Goal: Check status

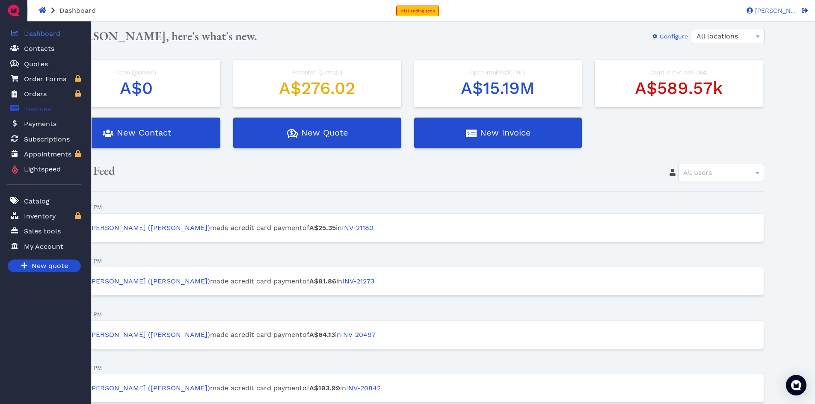
click at [36, 110] on span "Invoices" at bounding box center [37, 109] width 27 height 10
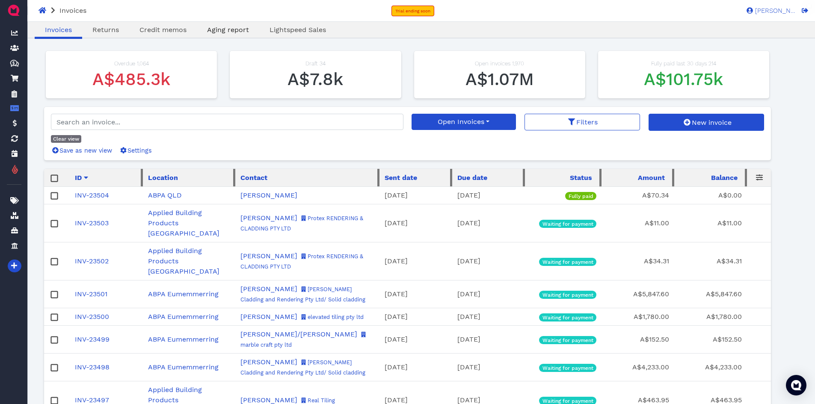
click at [238, 31] on span "Aging report" at bounding box center [228, 30] width 42 height 8
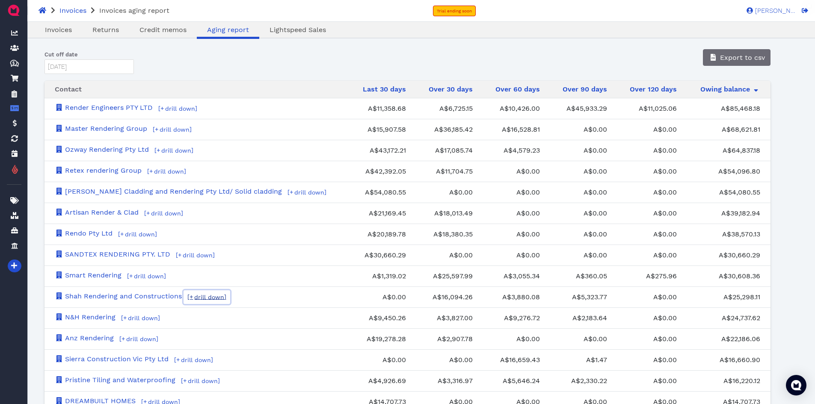
click at [209, 298] on span "drill down" at bounding box center [208, 297] width 31 height 7
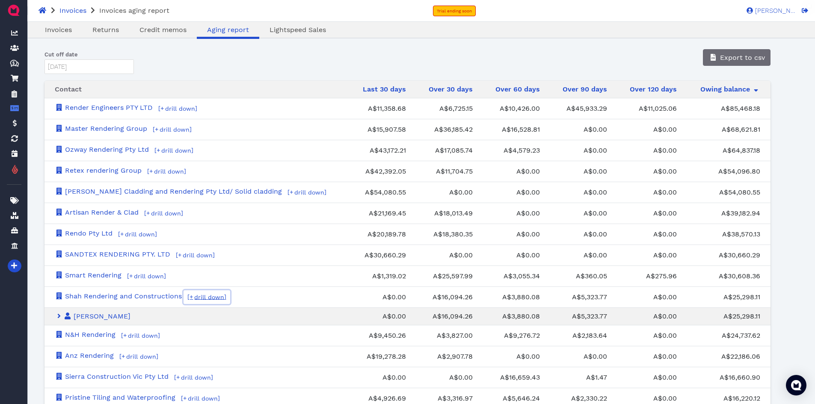
scroll to position [43, 0]
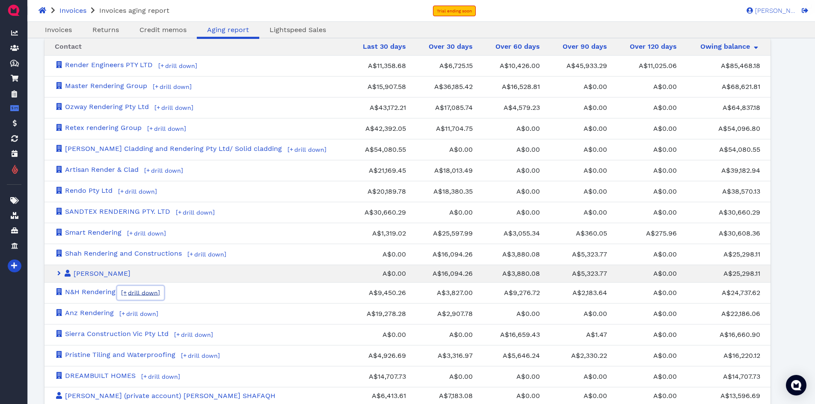
click at [150, 294] on span "drill down" at bounding box center [142, 293] width 31 height 7
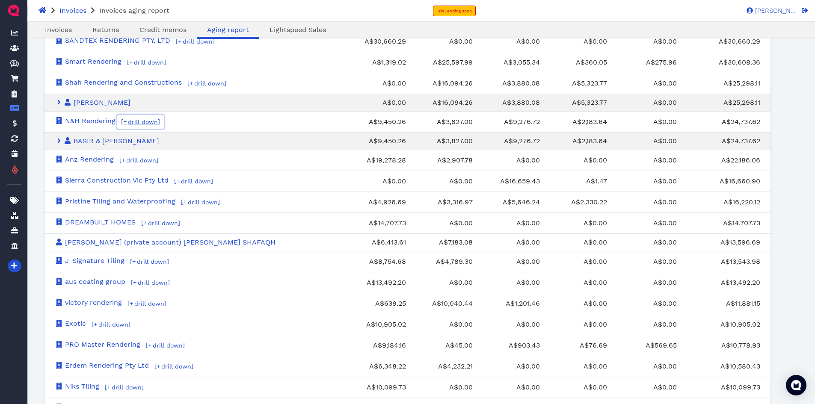
scroll to position [257, 0]
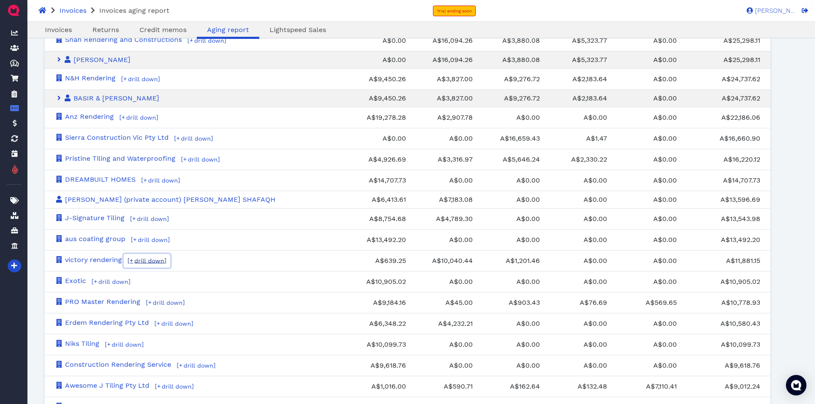
click at [159, 261] on span "drill down" at bounding box center [148, 261] width 31 height 7
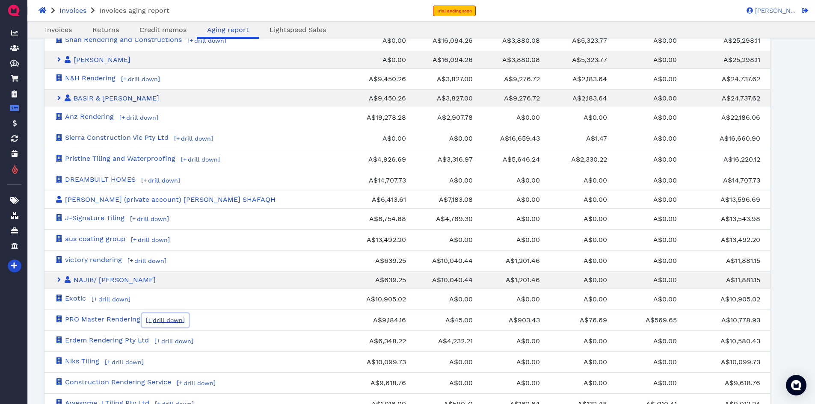
click at [178, 320] on span "drill down" at bounding box center [166, 320] width 31 height 7
